Goal: Information Seeking & Learning: Check status

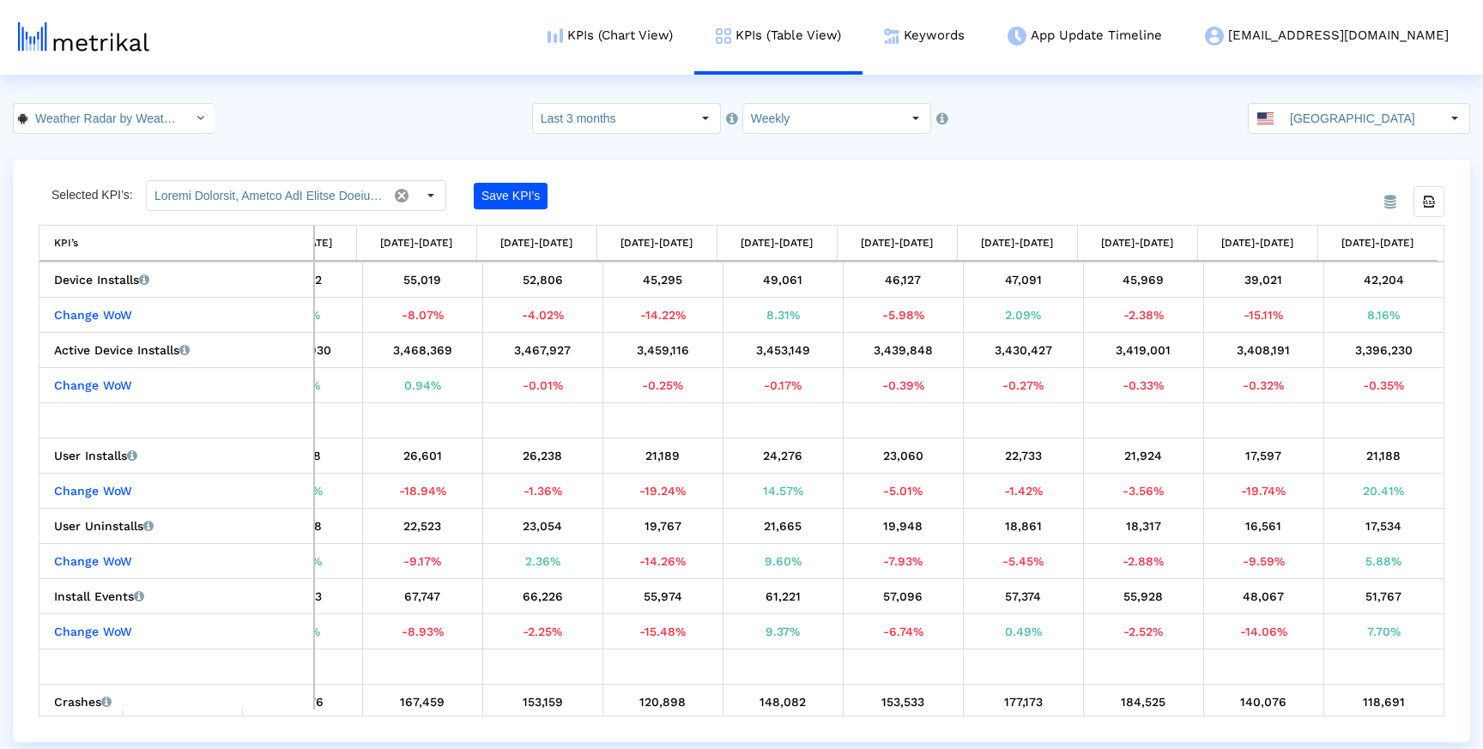
scroll to position [0, 154]
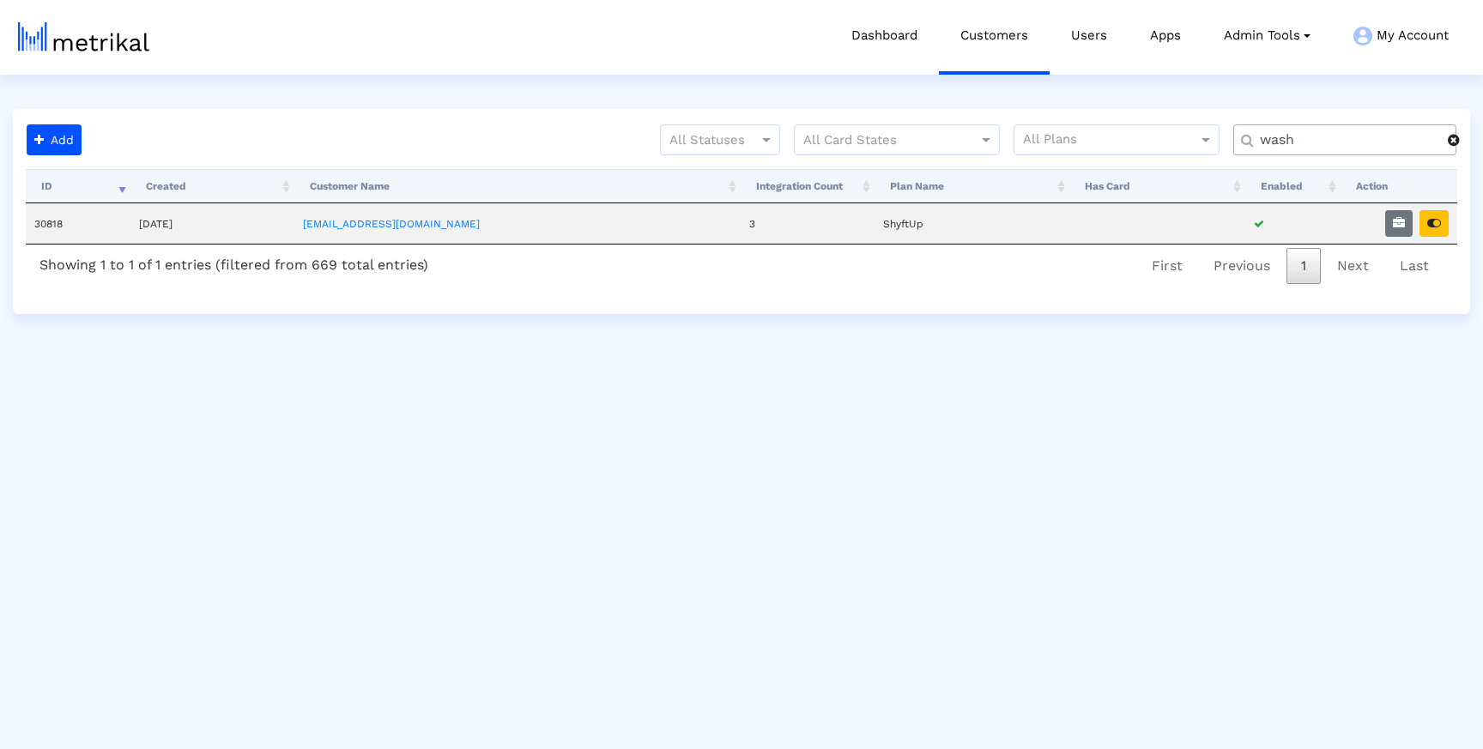
click at [1410, 151] on div "wash" at bounding box center [1344, 139] width 223 height 31
click at [1409, 150] on div "wash" at bounding box center [1344, 139] width 223 height 31
click at [1347, 136] on input "wash" at bounding box center [1347, 140] width 200 height 18
click at [1346, 135] on input "wash" at bounding box center [1347, 140] width 200 height 18
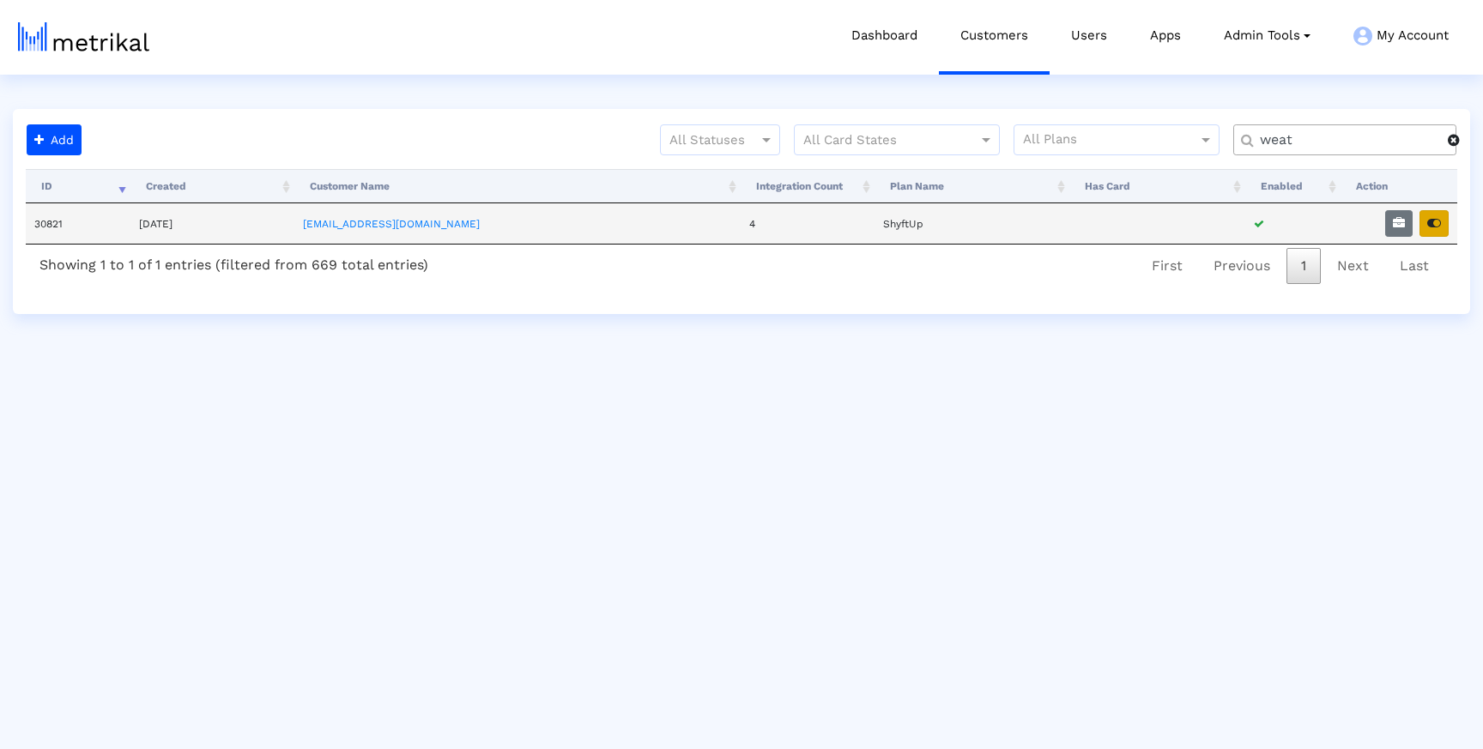
type input "weat"
click at [1435, 214] on button "button" at bounding box center [1433, 223] width 29 height 27
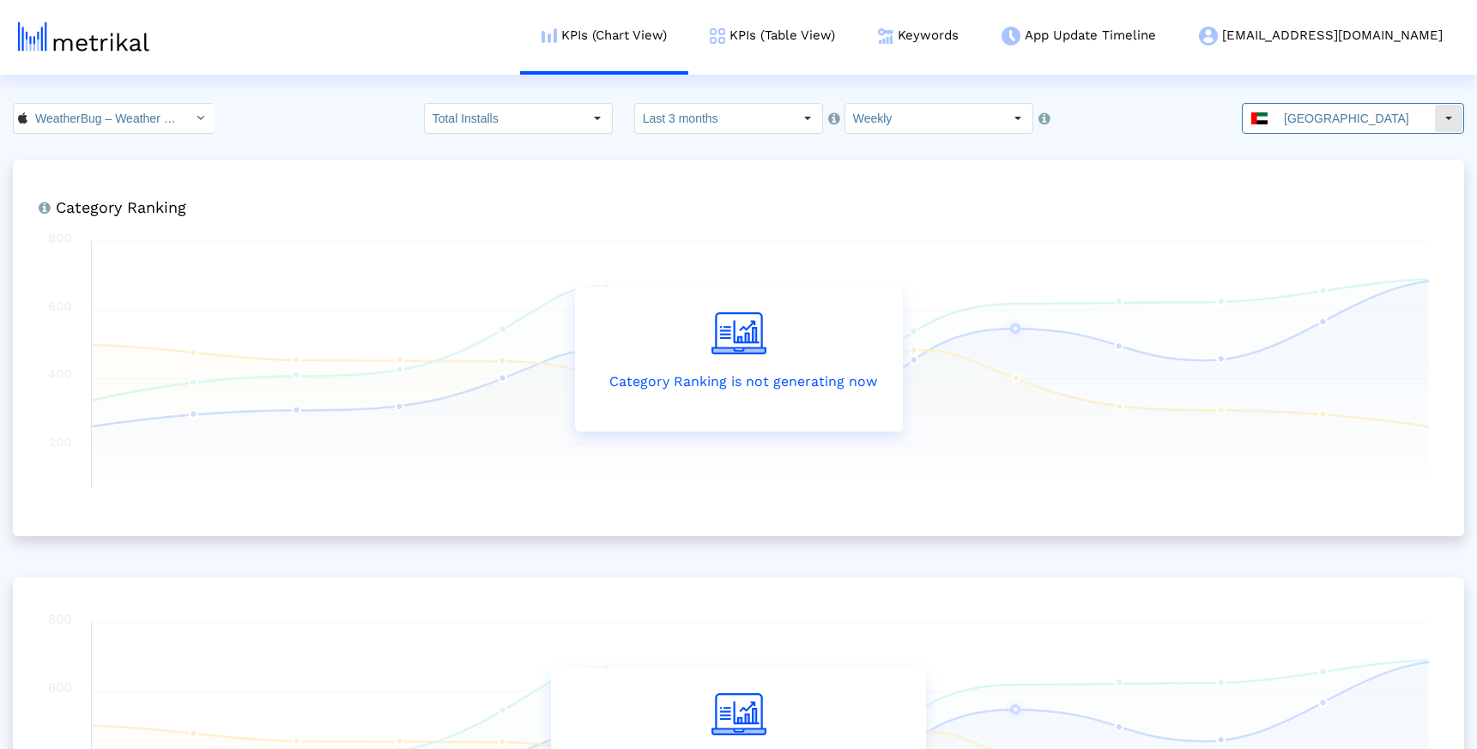
click at [1307, 112] on input "[GEOGRAPHIC_DATA]" at bounding box center [1355, 118] width 158 height 29
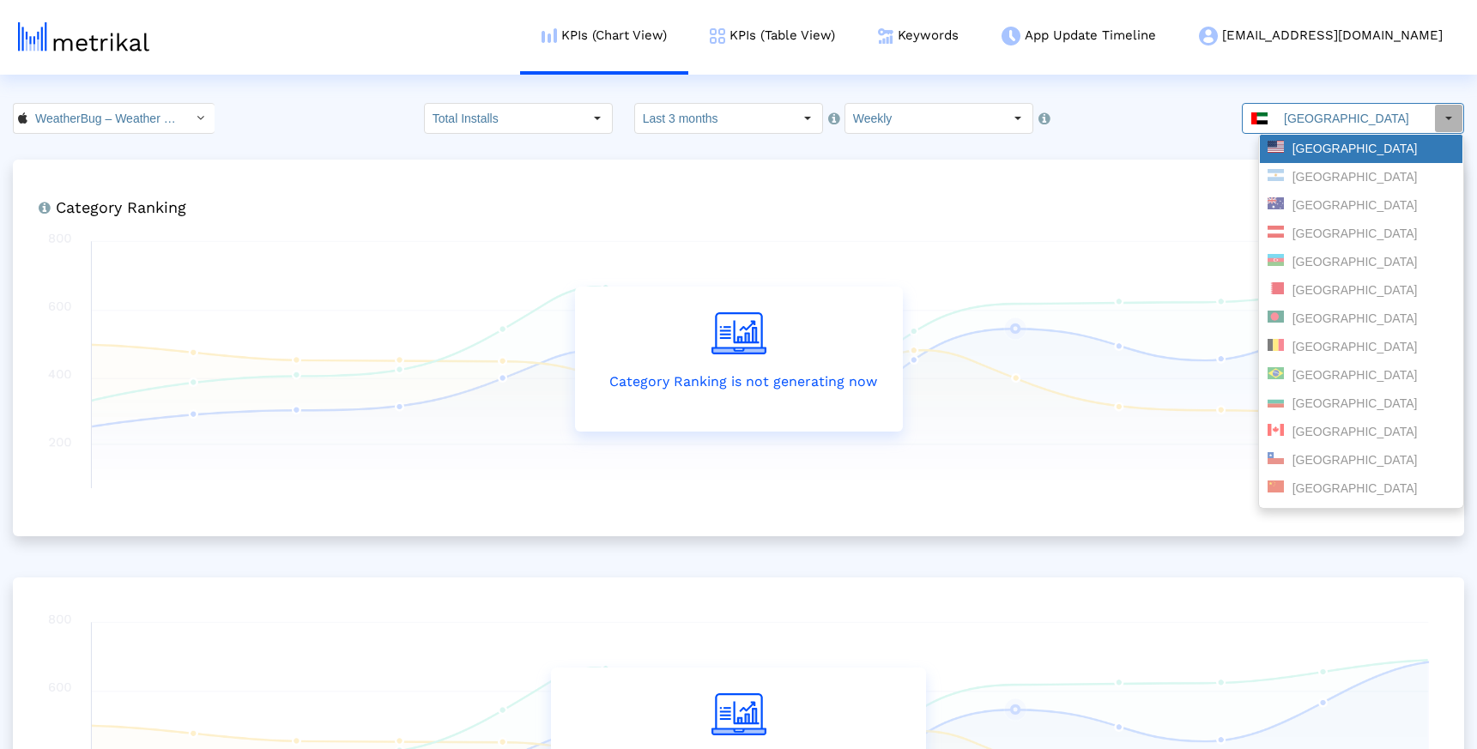
click at [1306, 145] on div "[GEOGRAPHIC_DATA]" at bounding box center [1360, 149] width 187 height 16
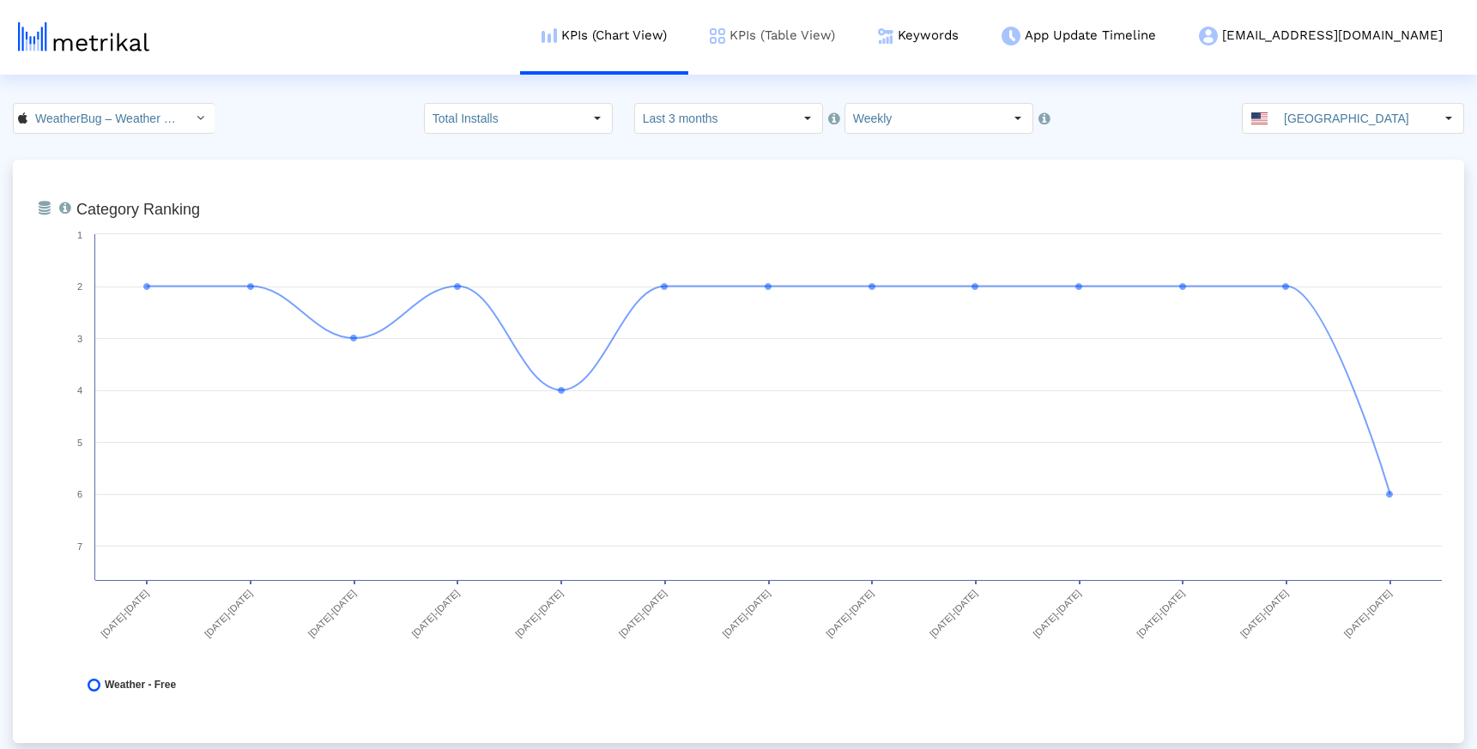
click at [825, 36] on link "KPIs (Table View)" at bounding box center [772, 35] width 168 height 71
click at [827, 36] on link "KPIs (Table View)" at bounding box center [772, 35] width 168 height 71
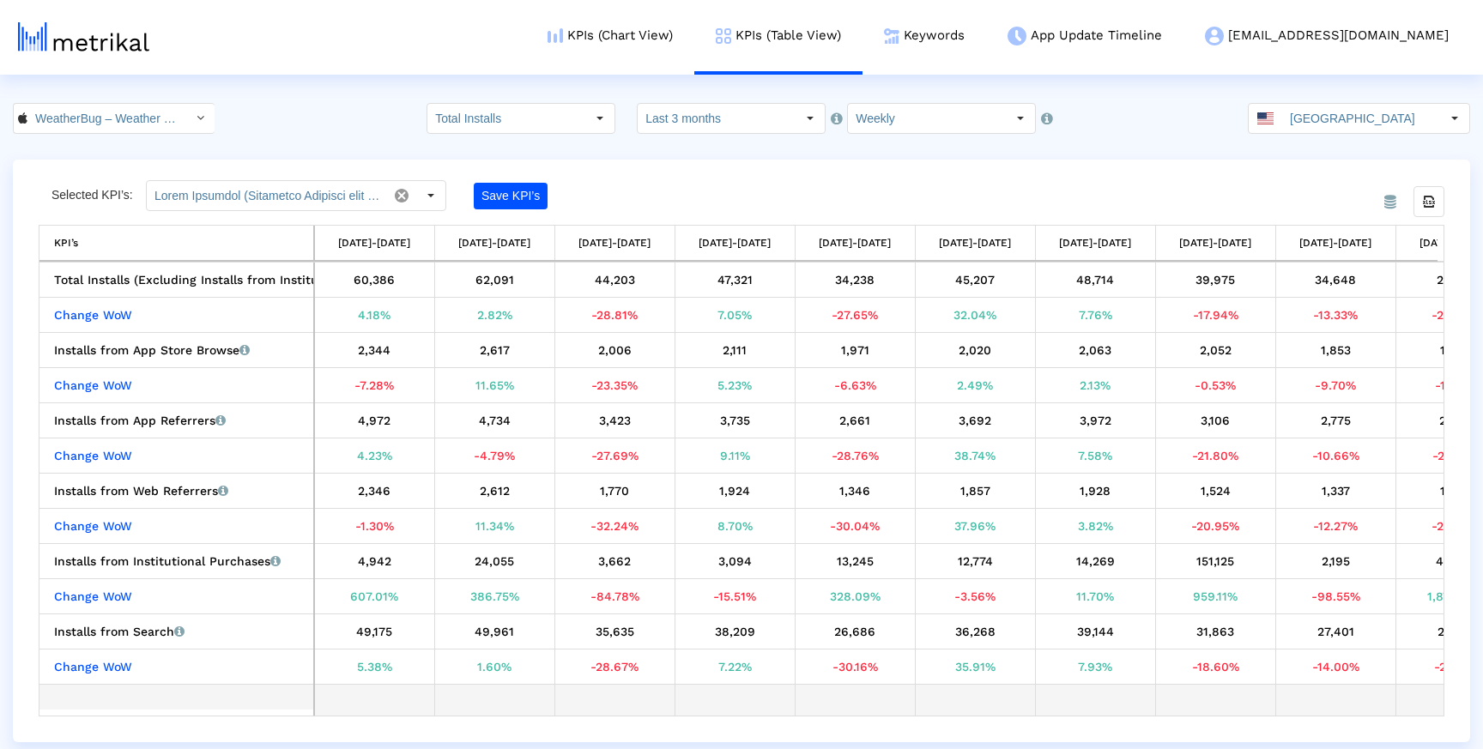
drag, startPoint x: 973, startPoint y: 715, endPoint x: 1325, endPoint y: 704, distance: 351.9
click at [1325, 704] on div "Total Installs (Excluding Installs from Institutional Purchases) Total installs…" at bounding box center [741, 489] width 1404 height 453
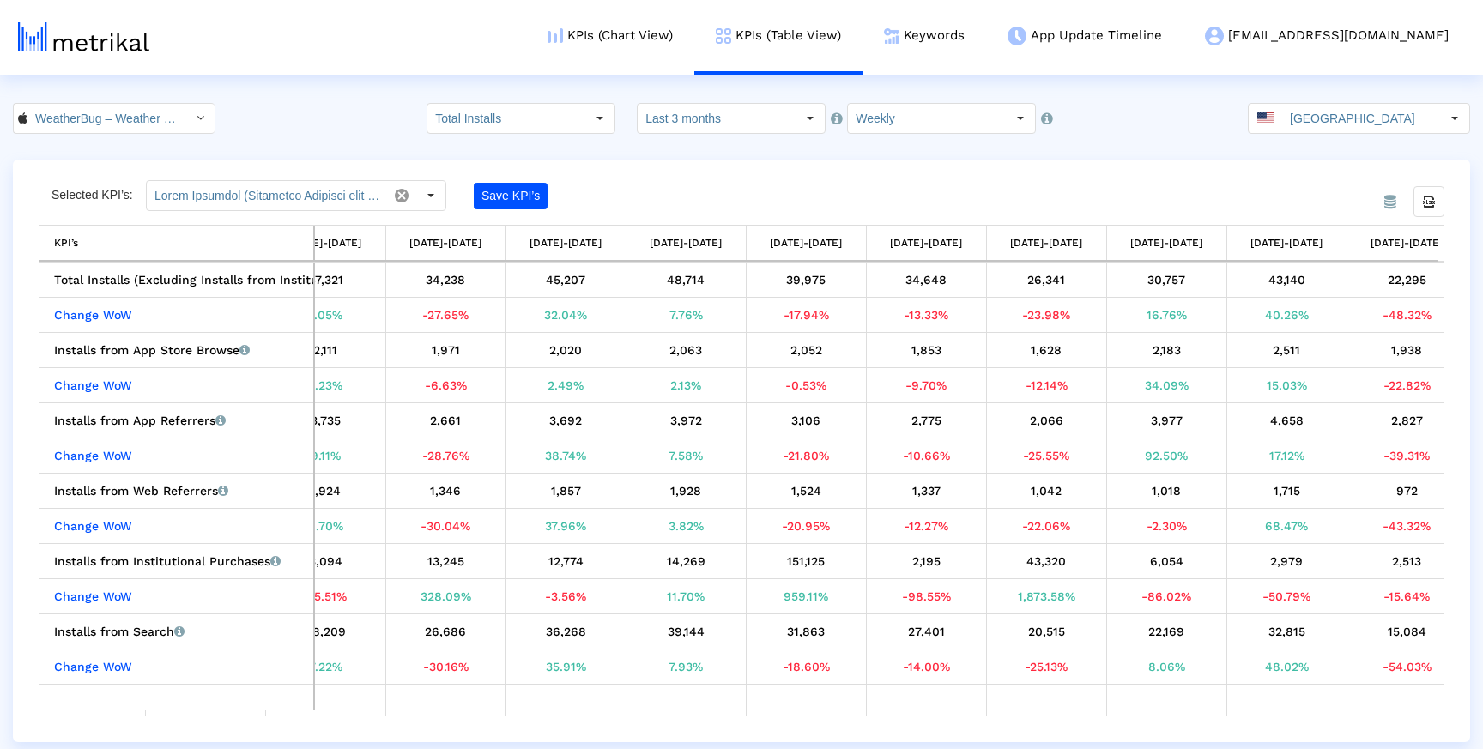
scroll to position [0, 438]
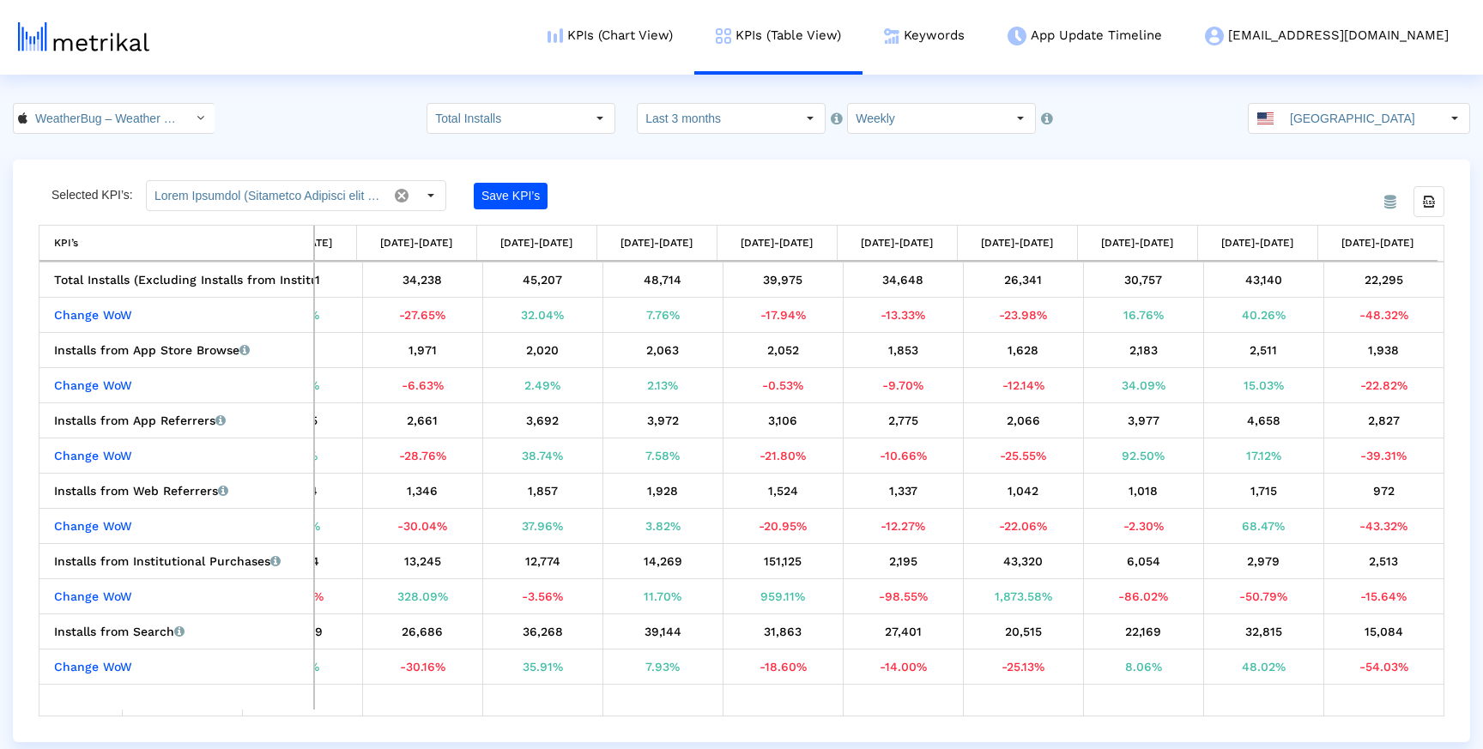
click at [1455, 303] on div "From Database Selected KPI’s: Save KPI’s Export all data KPI’s KPI’s [DATE]-[DA…" at bounding box center [741, 451] width 1457 height 583
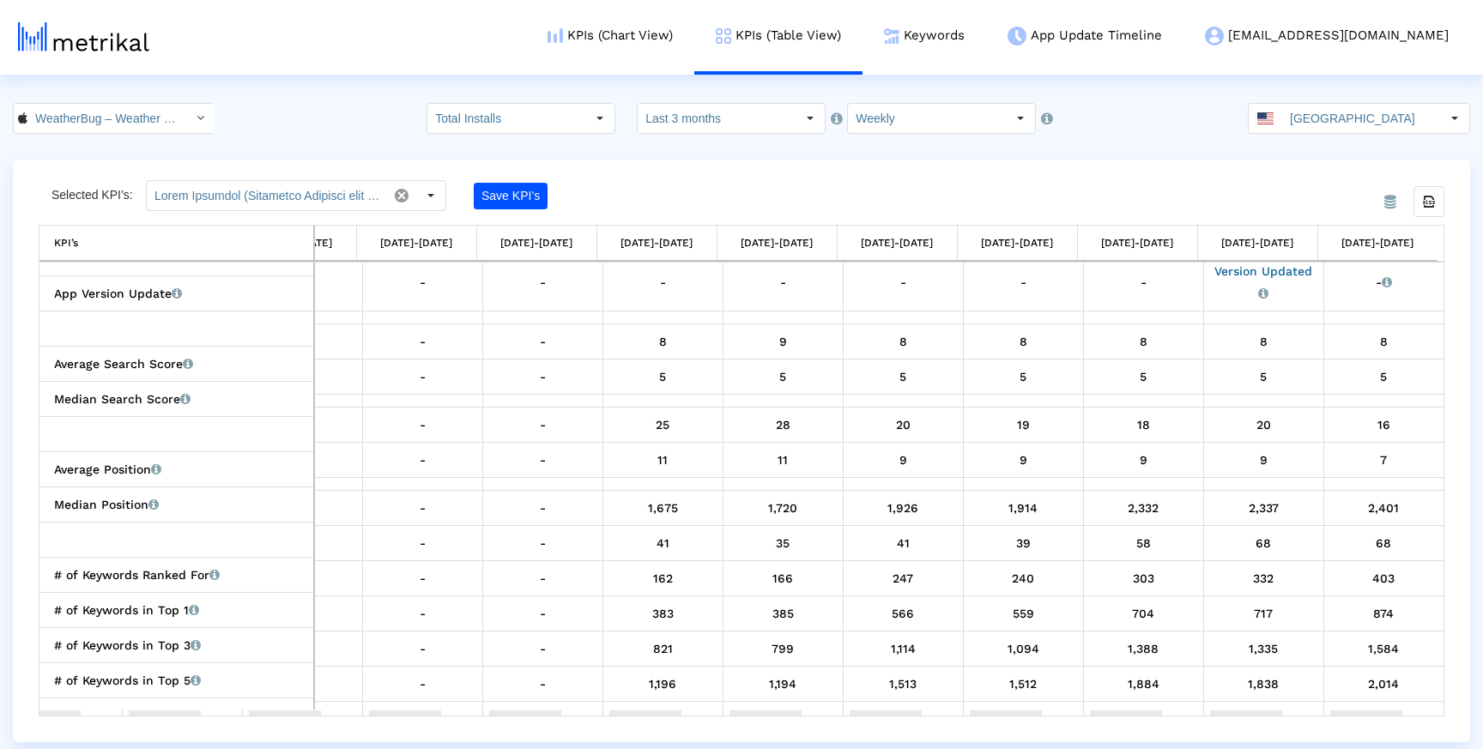
scroll to position [0, 0]
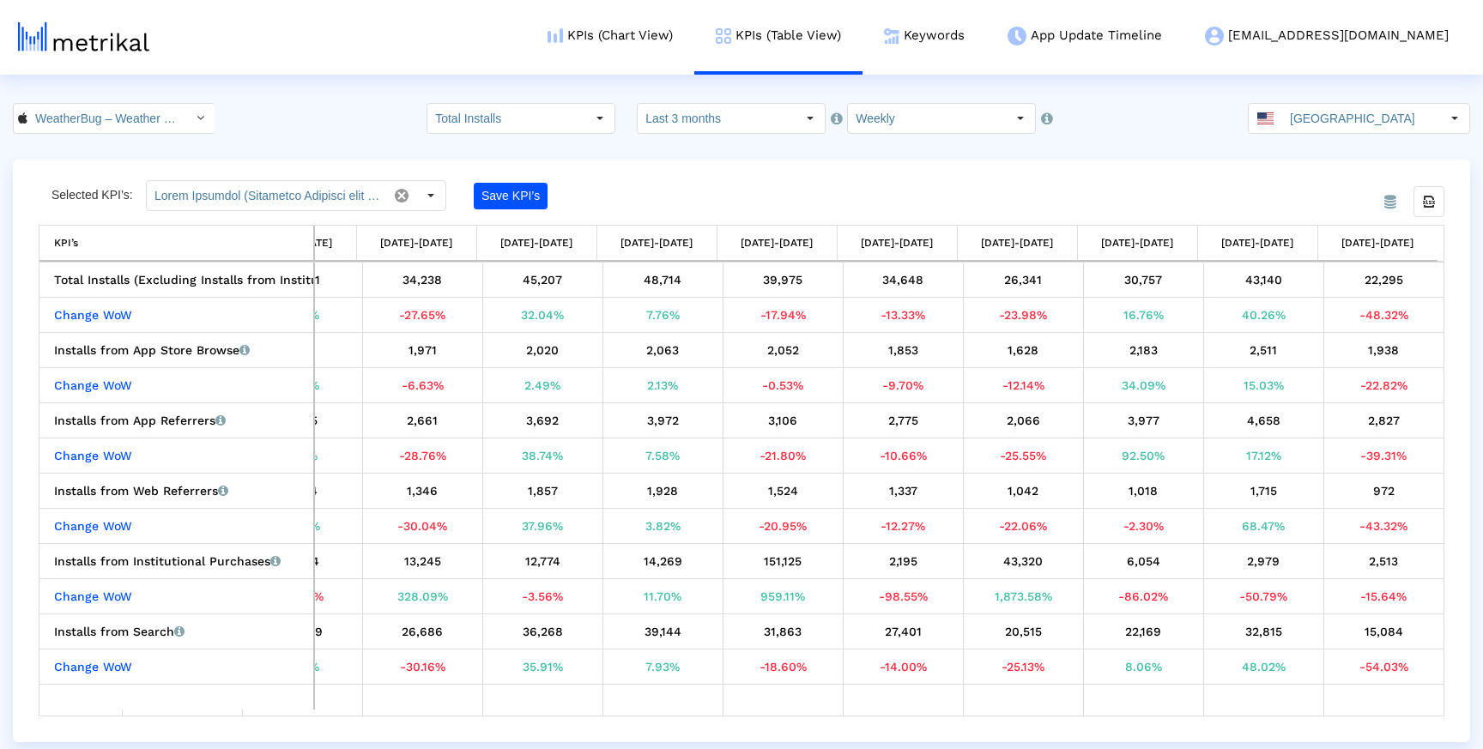
click at [1063, 172] on div "From Database Selected KPI’s: Save KPI’s Export all data KPI’s KPI’s [DATE]-[DA…" at bounding box center [741, 451] width 1457 height 583
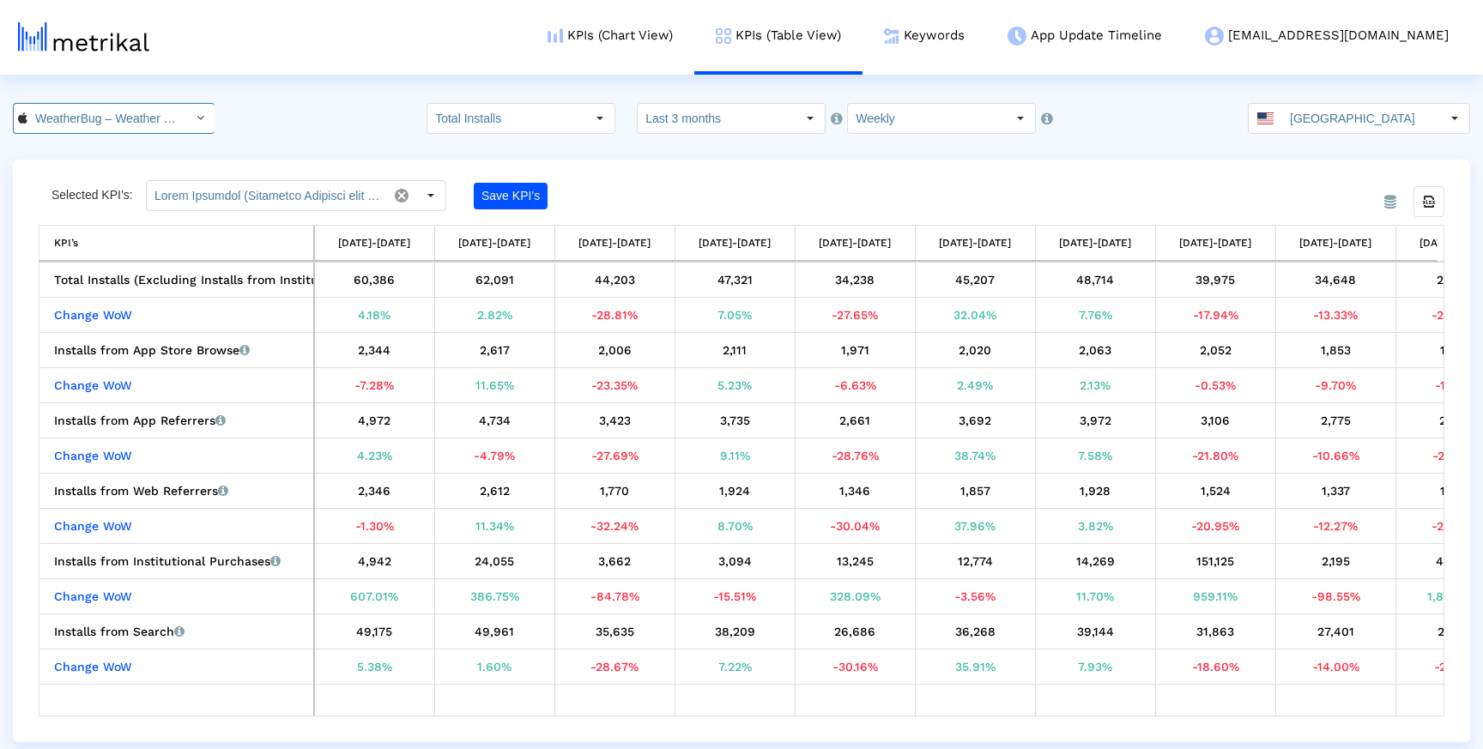
click at [168, 112] on div "WeatherBug – Weather Forecast < 281940292 >" at bounding box center [100, 118] width 172 height 29
click at [143, 196] on div "Selected KPI’s:" at bounding box center [98, 195] width 94 height 31
click at [150, 173] on div "From Database Selected KPI’s: Save KPI’s Export all data KPI’s KPI’s [DATE]-[DA…" at bounding box center [741, 451] width 1457 height 583
click at [154, 118] on input "WeatherBug – Weather Forecast < 281940292 >" at bounding box center [104, 118] width 154 height 29
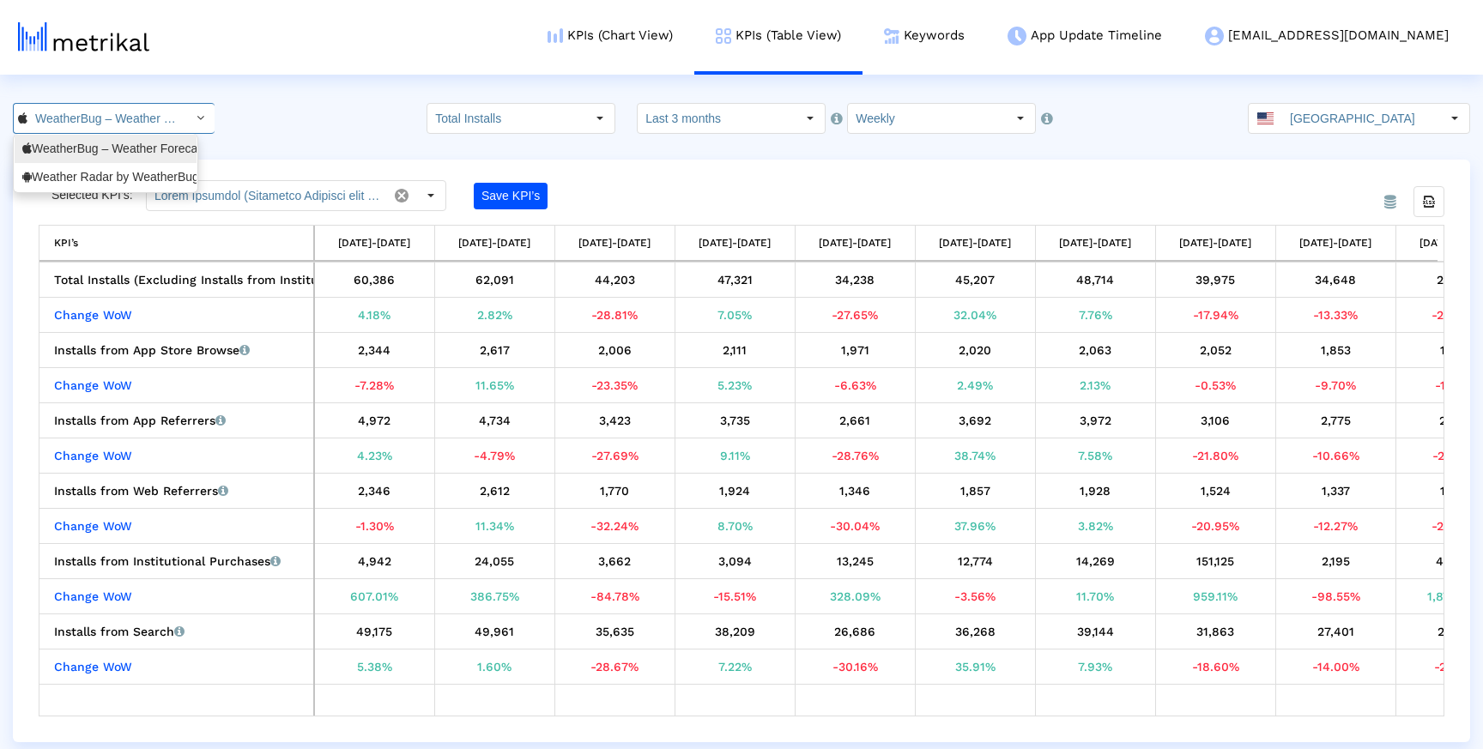
click at [146, 172] on div "Weather Radar by WeatherBug <[DOMAIN_NAME]>" at bounding box center [105, 177] width 166 height 16
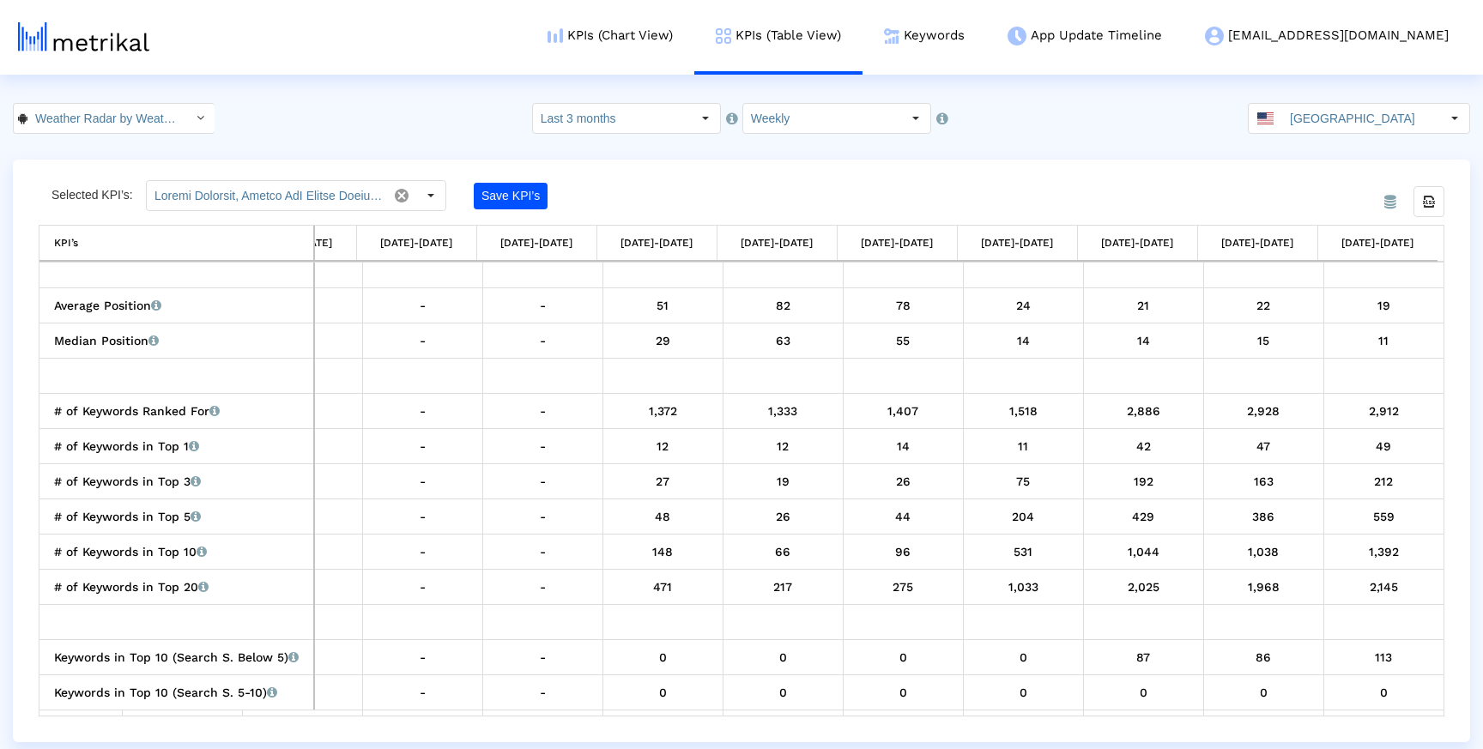
scroll to position [0, 154]
click at [722, 196] on div "Save KPI’s" at bounding box center [602, 195] width 257 height 31
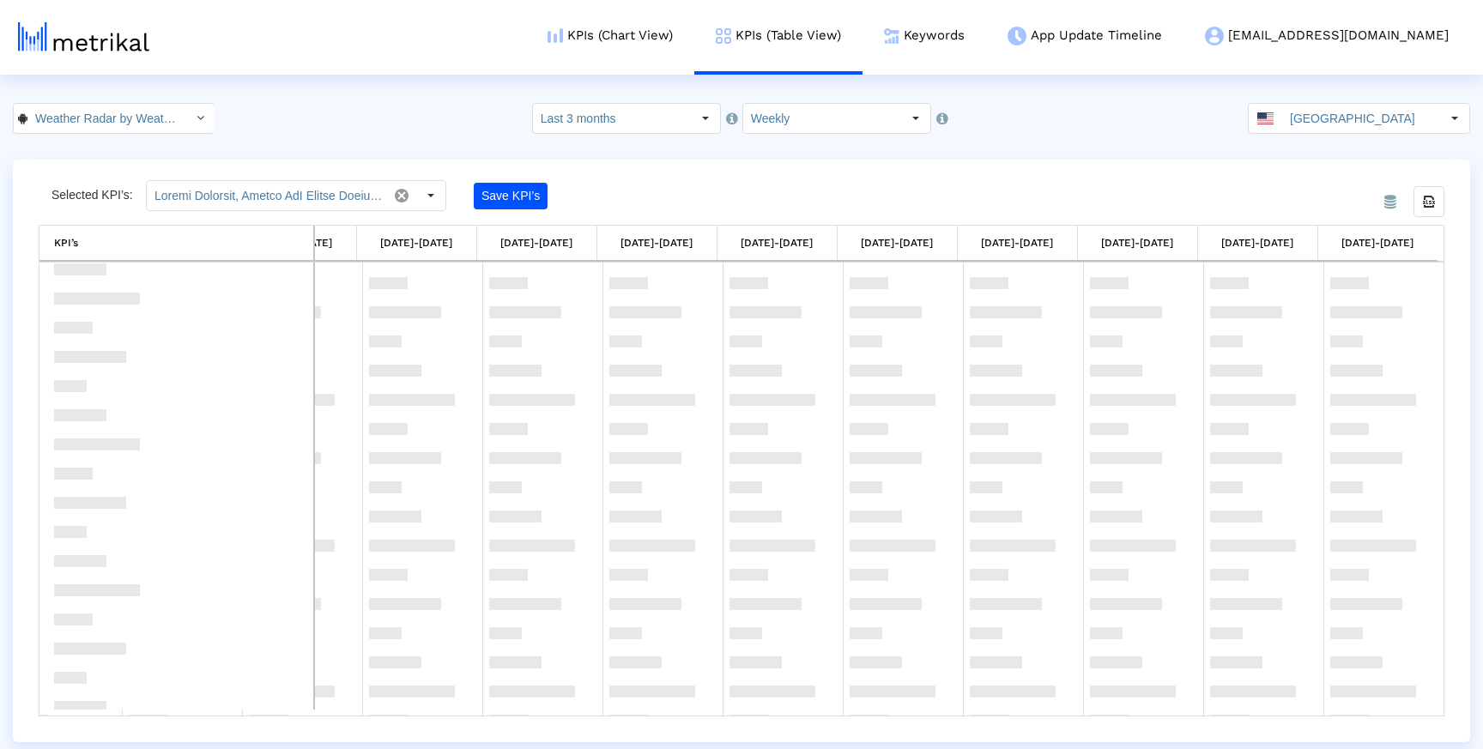
scroll to position [0, 0]
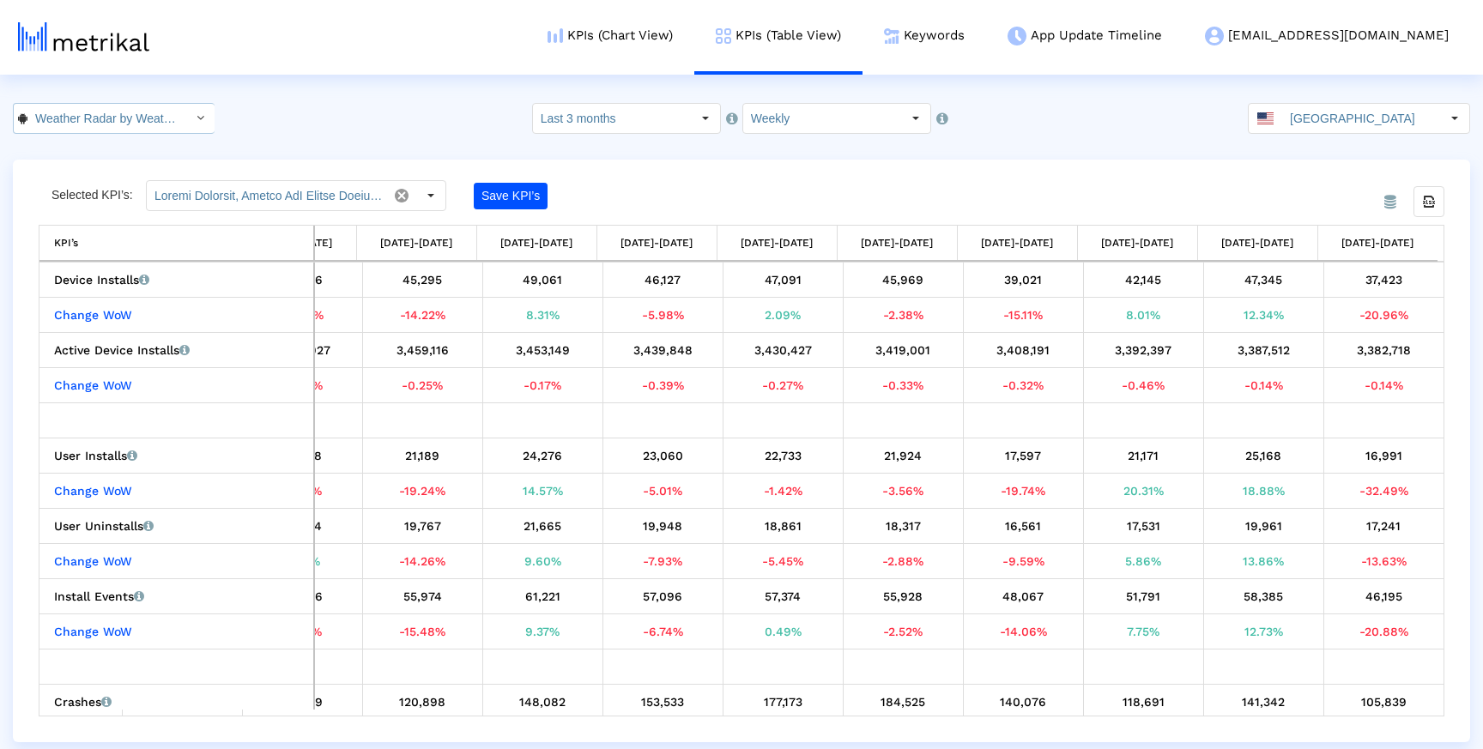
click at [126, 119] on input "Weather Radar by WeatherBug < [DOMAIN_NAME] >" at bounding box center [104, 118] width 154 height 29
click at [119, 140] on div "WeatherBug – Weather Forecast <281940292>" at bounding box center [106, 149] width 182 height 28
